Goal: Find specific page/section: Find specific page/section

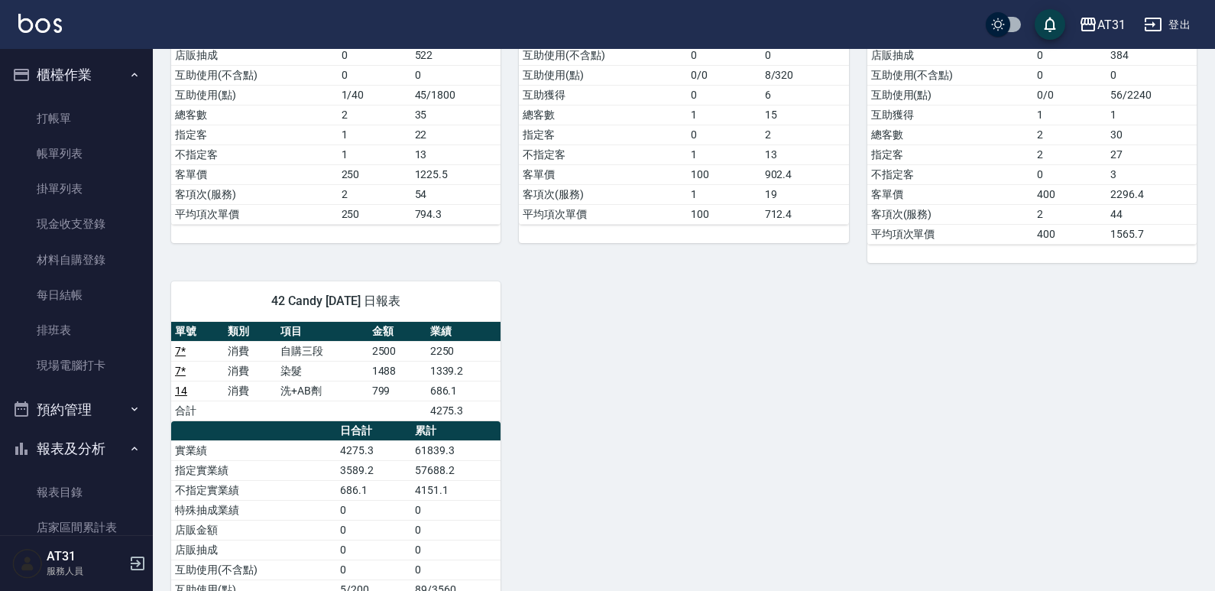
scroll to position [229, 0]
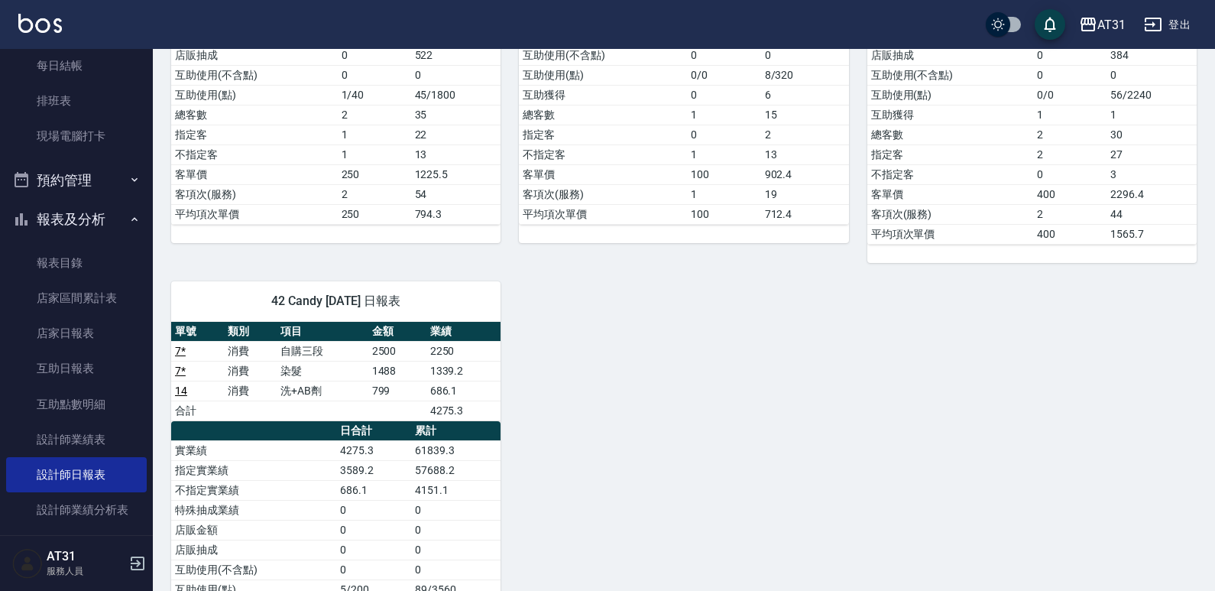
drag, startPoint x: 777, startPoint y: 323, endPoint x: 667, endPoint y: 329, distance: 109.5
drag, startPoint x: 667, startPoint y: 329, endPoint x: 599, endPoint y: 339, distance: 68.7
drag, startPoint x: 599, startPoint y: 339, endPoint x: 585, endPoint y: 349, distance: 17.6
drag, startPoint x: 585, startPoint y: 349, endPoint x: 568, endPoint y: 360, distance: 20.4
drag, startPoint x: 568, startPoint y: 360, endPoint x: 552, endPoint y: 372, distance: 19.7
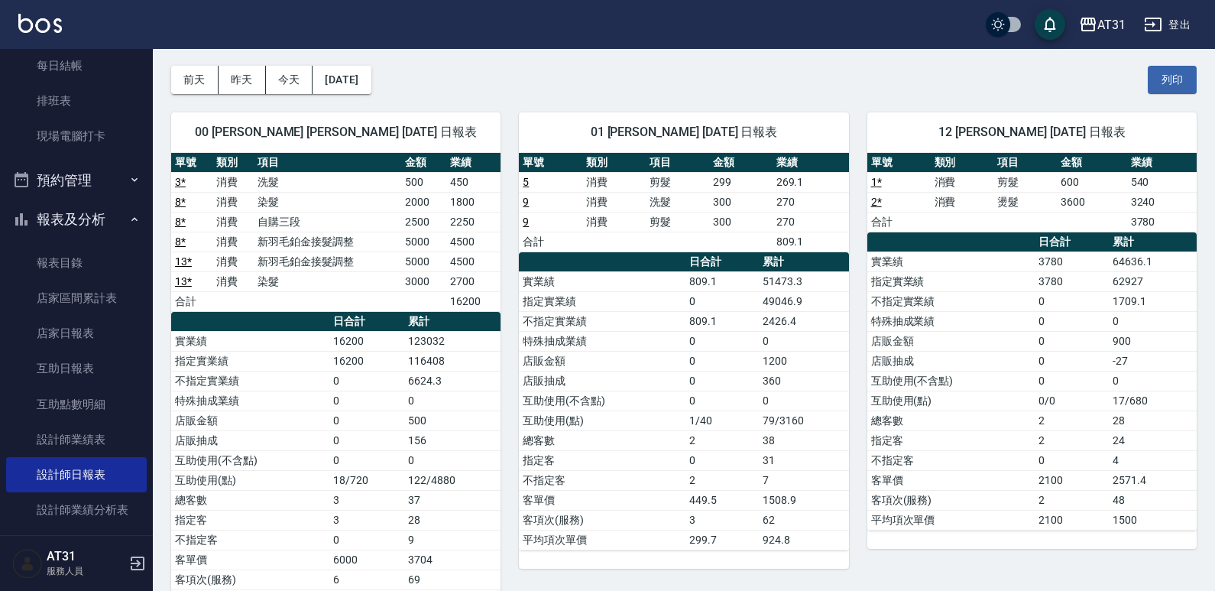
scroll to position [55, 0]
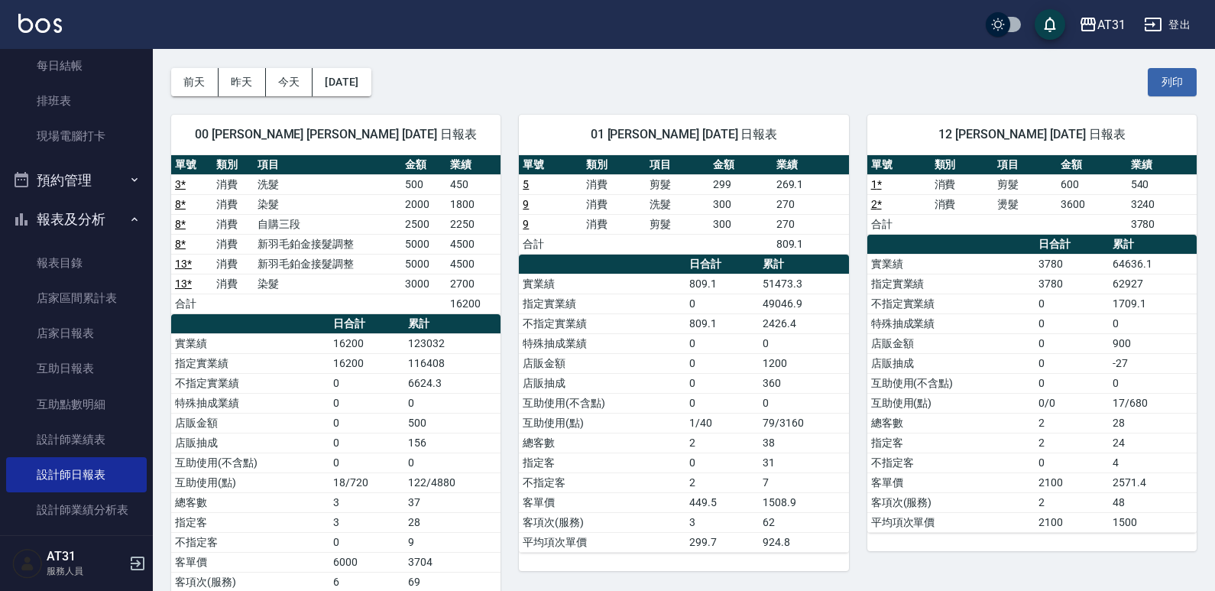
drag, startPoint x: 971, startPoint y: 188, endPoint x: 865, endPoint y: 207, distance: 107.2
drag, startPoint x: 865, startPoint y: 207, endPoint x: 738, endPoint y: 206, distance: 127.7
click at [738, 206] on td "300" at bounding box center [740, 204] width 63 height 20
drag, startPoint x: 738, startPoint y: 206, endPoint x: 612, endPoint y: 230, distance: 127.6
click at [612, 230] on td "消費" at bounding box center [614, 224] width 63 height 20
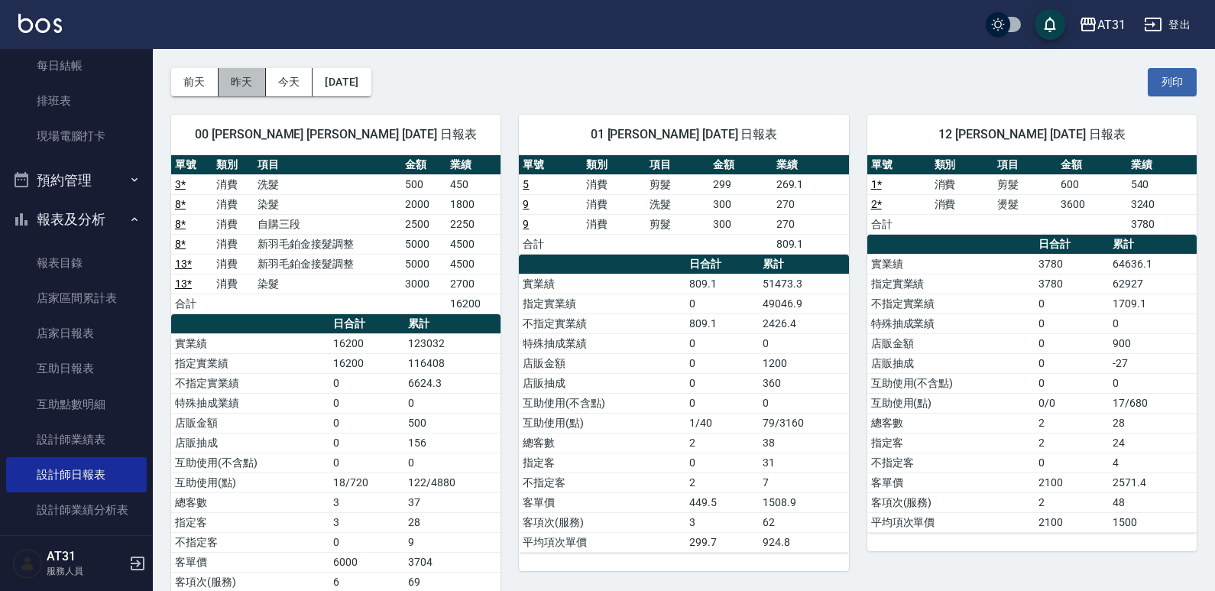
click at [232, 80] on button "昨天" at bounding box center [242, 82] width 47 height 28
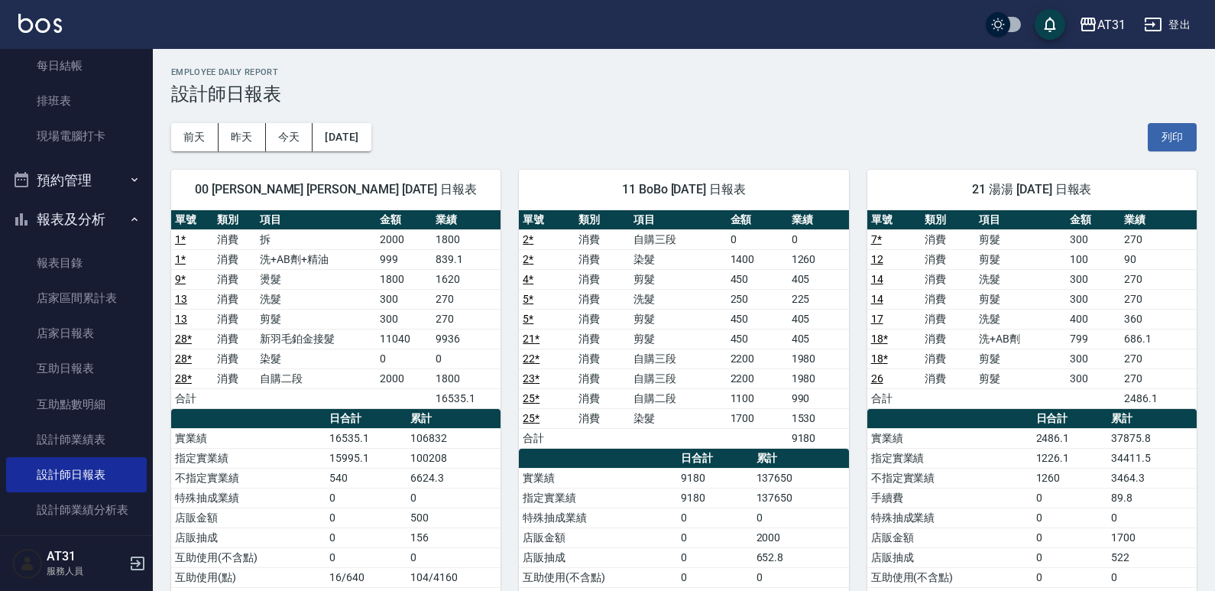
drag, startPoint x: 996, startPoint y: 252, endPoint x: 764, endPoint y: 294, distance: 236.2
drag, startPoint x: 764, startPoint y: 294, endPoint x: 706, endPoint y: 315, distance: 61.9
drag, startPoint x: 706, startPoint y: 315, endPoint x: 615, endPoint y: 313, distance: 90.2
click at [615, 313] on td "消費" at bounding box center [603, 319] width 56 height 20
drag, startPoint x: 617, startPoint y: 307, endPoint x: 479, endPoint y: 283, distance: 140.4
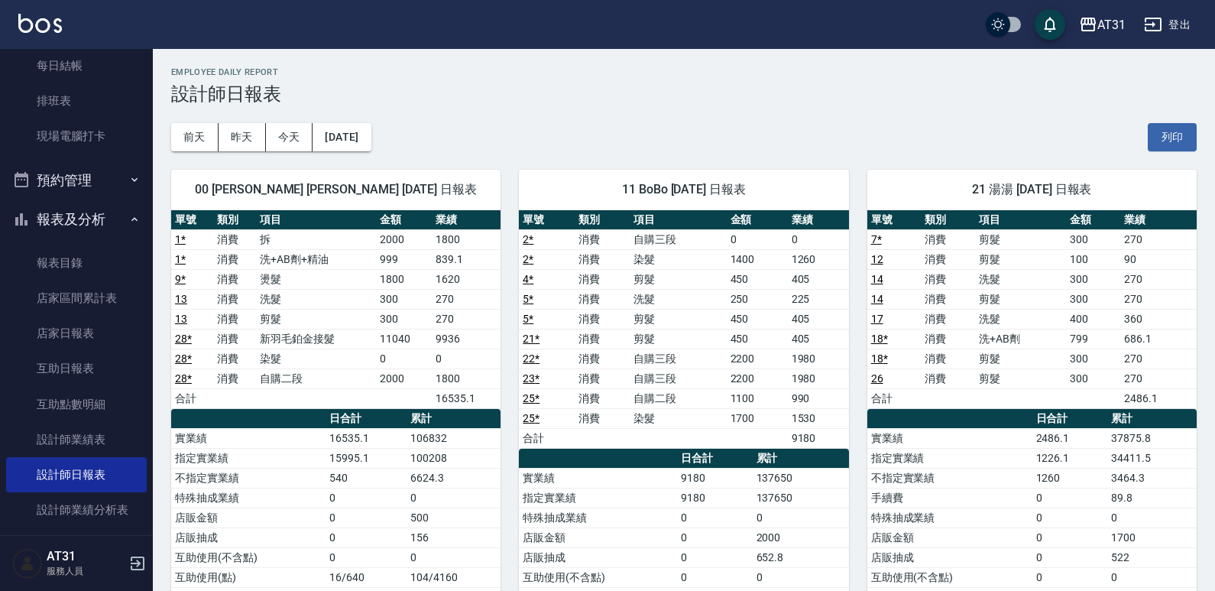
click at [479, 283] on td "1620" at bounding box center [466, 279] width 69 height 20
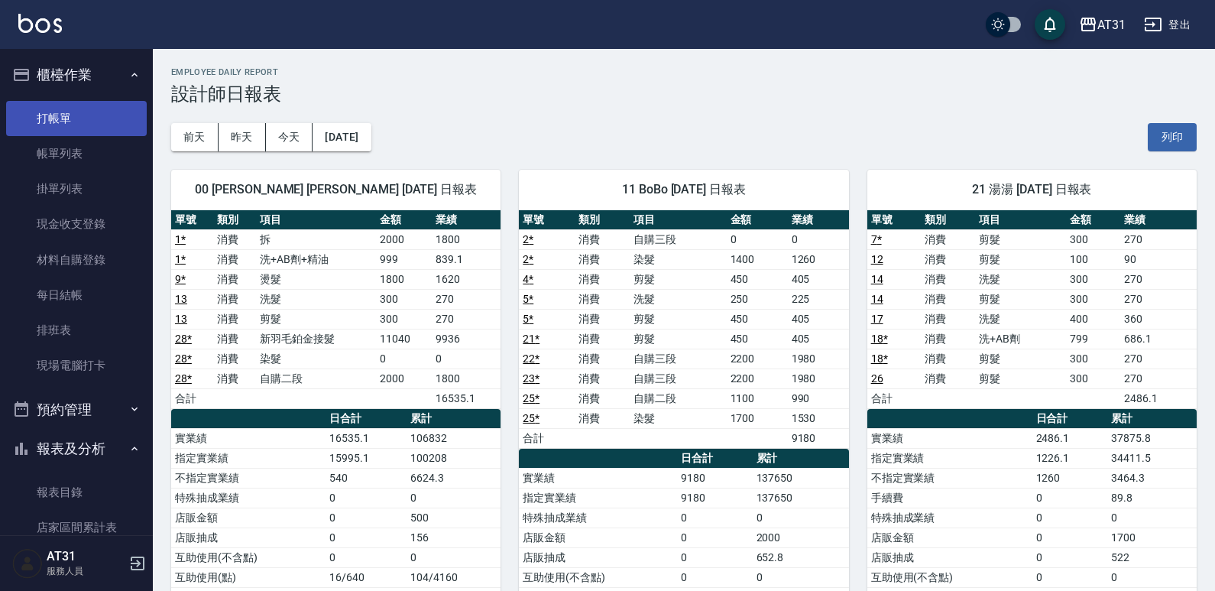
click at [67, 123] on link "打帳單" at bounding box center [76, 118] width 141 height 35
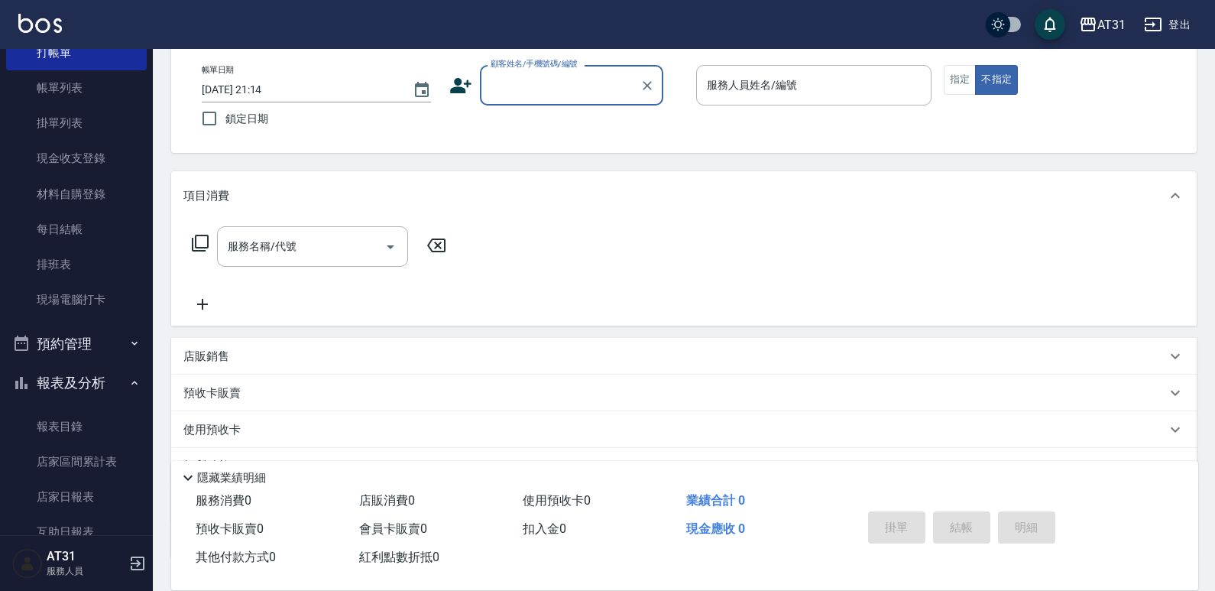
scroll to position [153, 0]
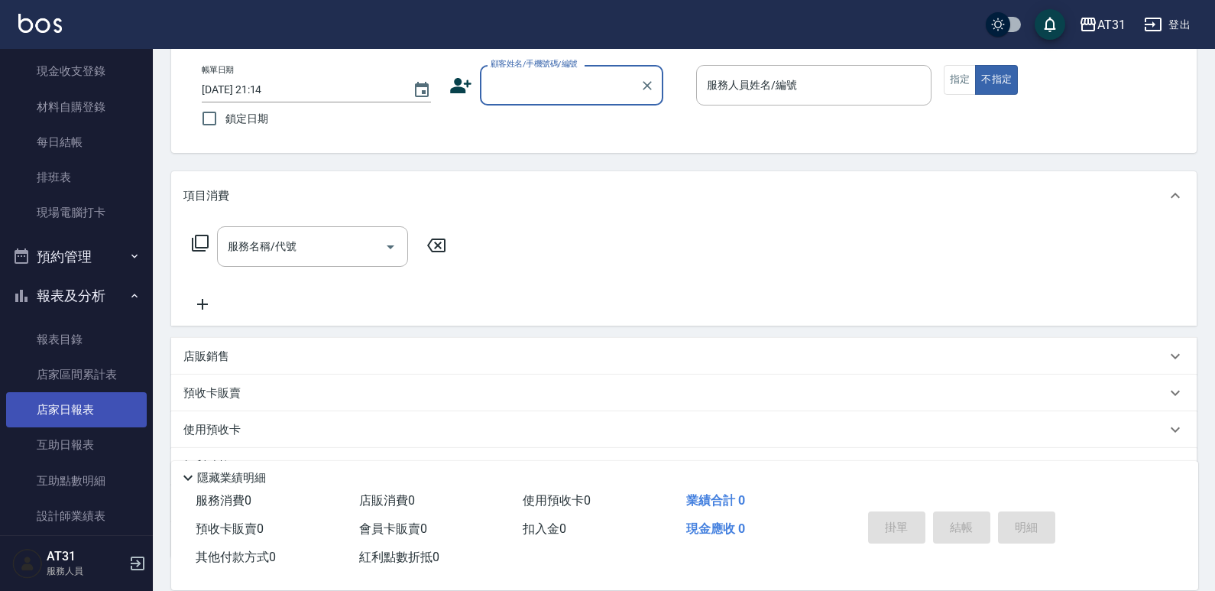
click at [83, 416] on link "店家日報表" at bounding box center [76, 409] width 141 height 35
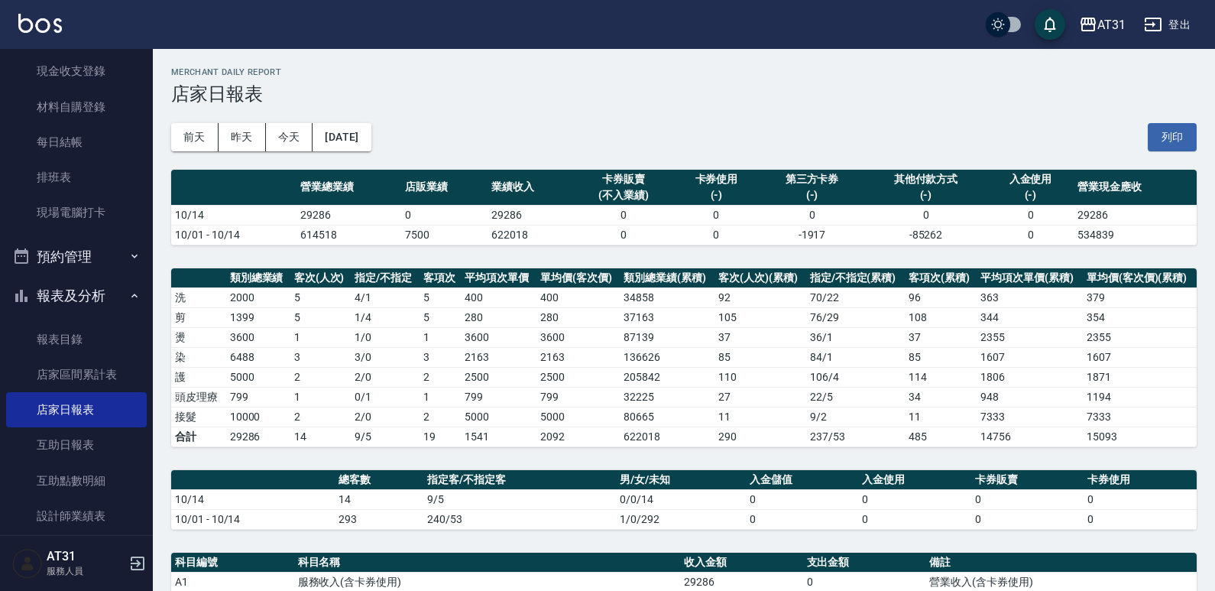
drag, startPoint x: 605, startPoint y: 106, endPoint x: 586, endPoint y: 93, distance: 22.5
drag, startPoint x: 586, startPoint y: 93, endPoint x: 570, endPoint y: 96, distance: 16.3
drag, startPoint x: 570, startPoint y: 96, endPoint x: 516, endPoint y: 99, distance: 54.3
click at [516, 99] on h3 "店家日報表" at bounding box center [684, 93] width 1026 height 21
drag, startPoint x: 516, startPoint y: 99, endPoint x: 470, endPoint y: 106, distance: 46.5
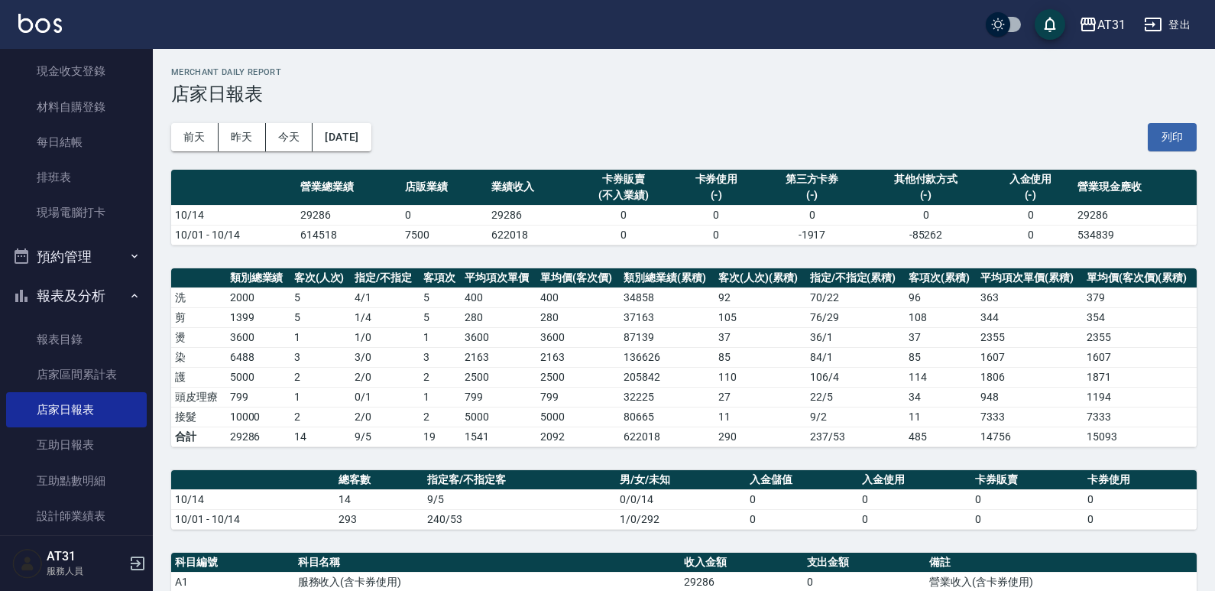
click at [472, 100] on h3 "店家日報表" at bounding box center [684, 93] width 1026 height 21
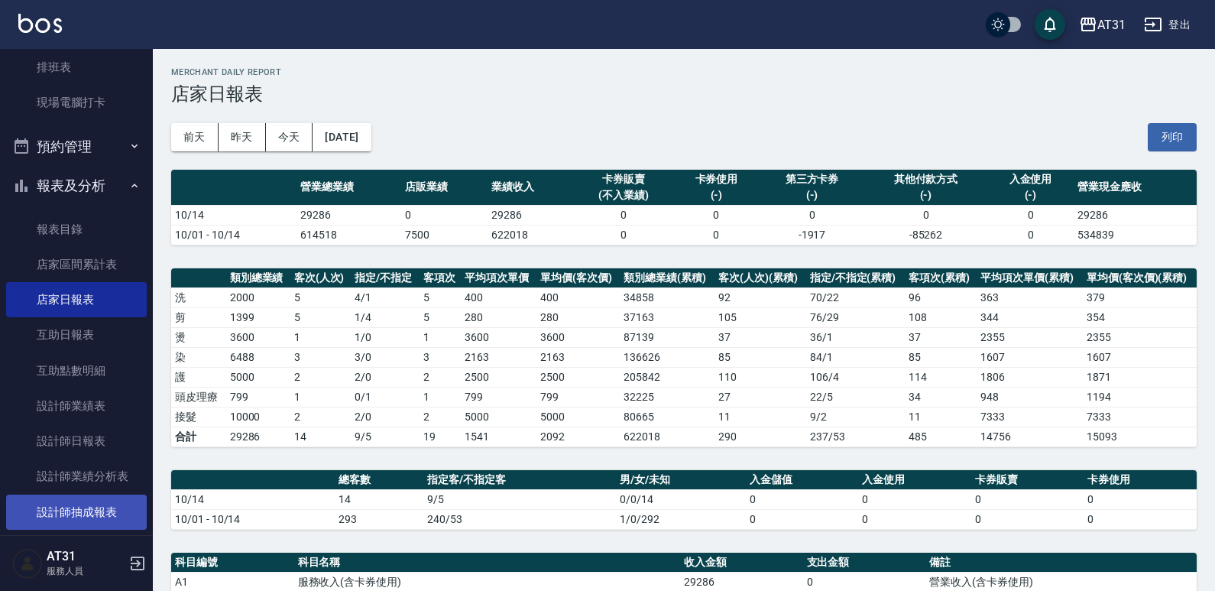
scroll to position [382, 0]
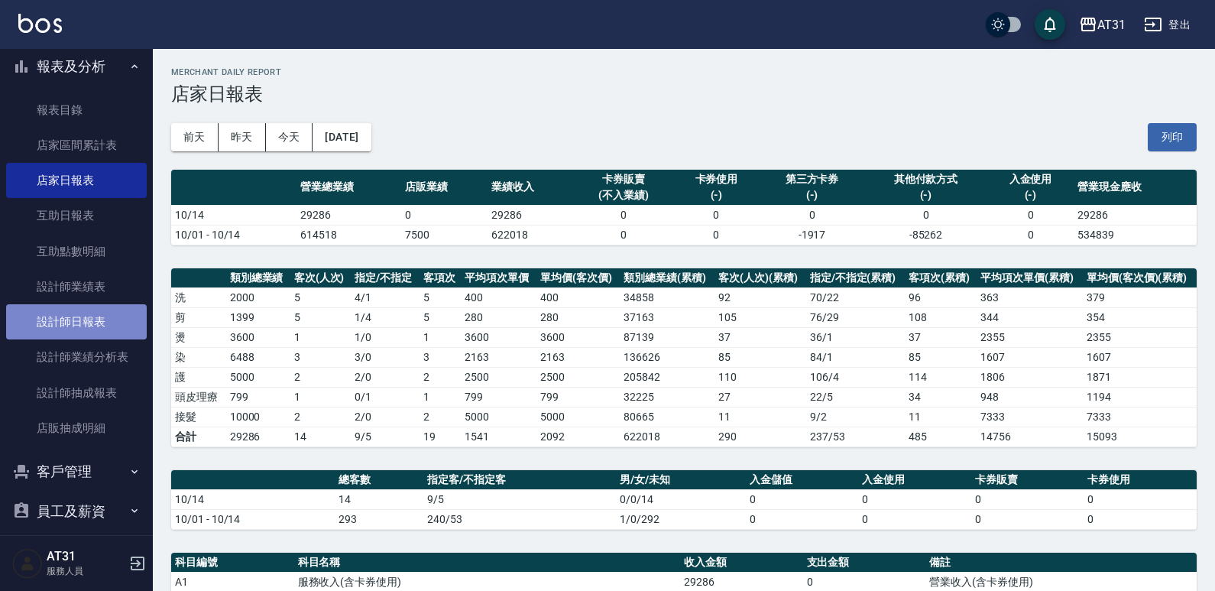
click at [121, 321] on link "設計師日報表" at bounding box center [76, 321] width 141 height 35
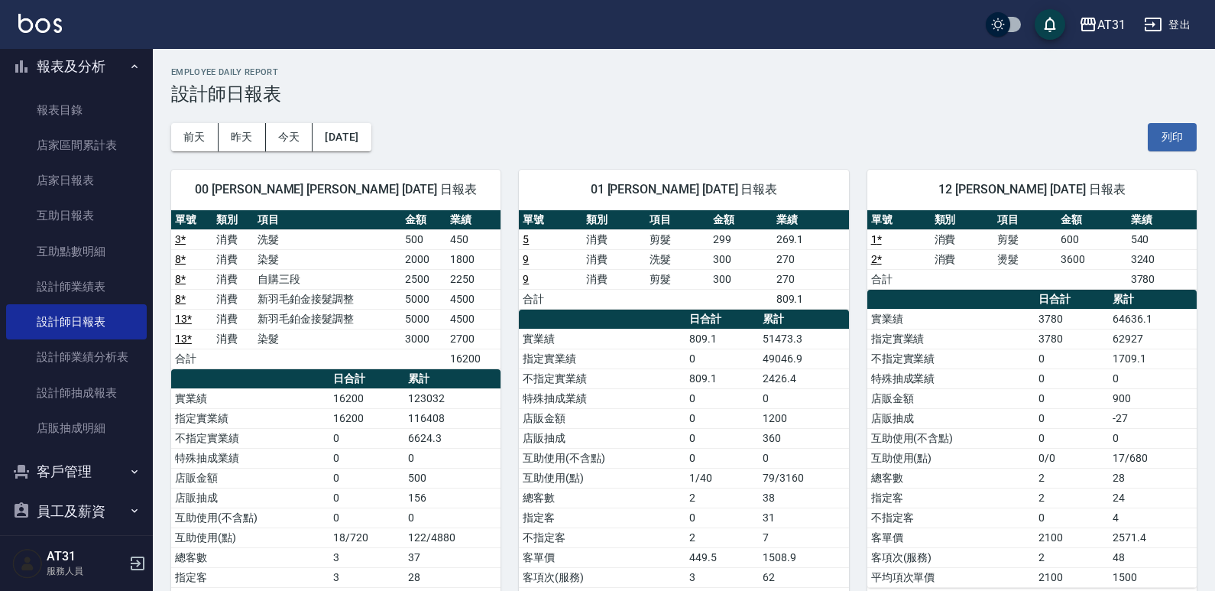
drag, startPoint x: 669, startPoint y: 288, endPoint x: 604, endPoint y: 295, distance: 65.3
drag, startPoint x: 604, startPoint y: 295, endPoint x: 572, endPoint y: 294, distance: 32.1
click at [572, 294] on td "合計" at bounding box center [550, 299] width 63 height 20
drag, startPoint x: 572, startPoint y: 296, endPoint x: 503, endPoint y: 315, distance: 71.4
drag, startPoint x: 503, startPoint y: 315, endPoint x: 474, endPoint y: 316, distance: 29.1
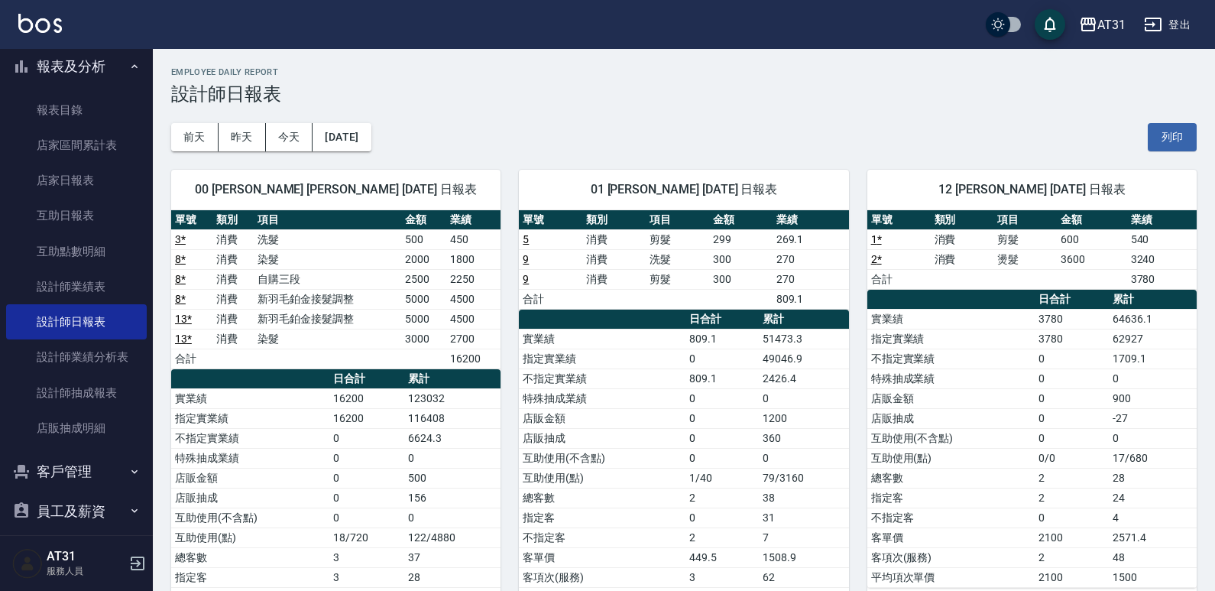
drag, startPoint x: 474, startPoint y: 316, endPoint x: 417, endPoint y: 330, distance: 59.0
click at [417, 330] on td "3000" at bounding box center [424, 339] width 46 height 20
